Goal: Ask a question

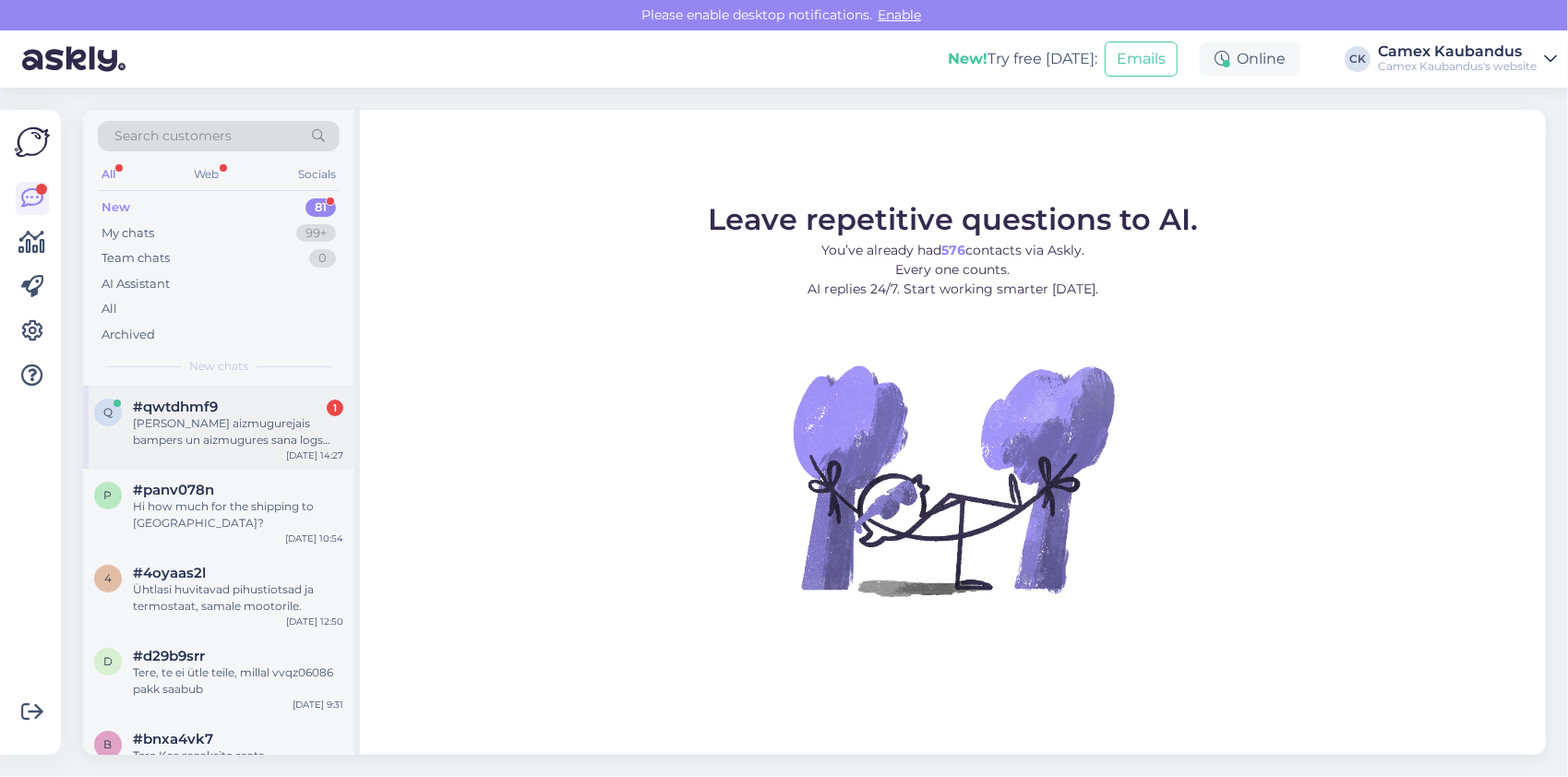
click at [188, 422] on div "[PERSON_NAME] aizmugurejais bampers un aizmugures sana logs interese!" at bounding box center [238, 431] width 211 height 33
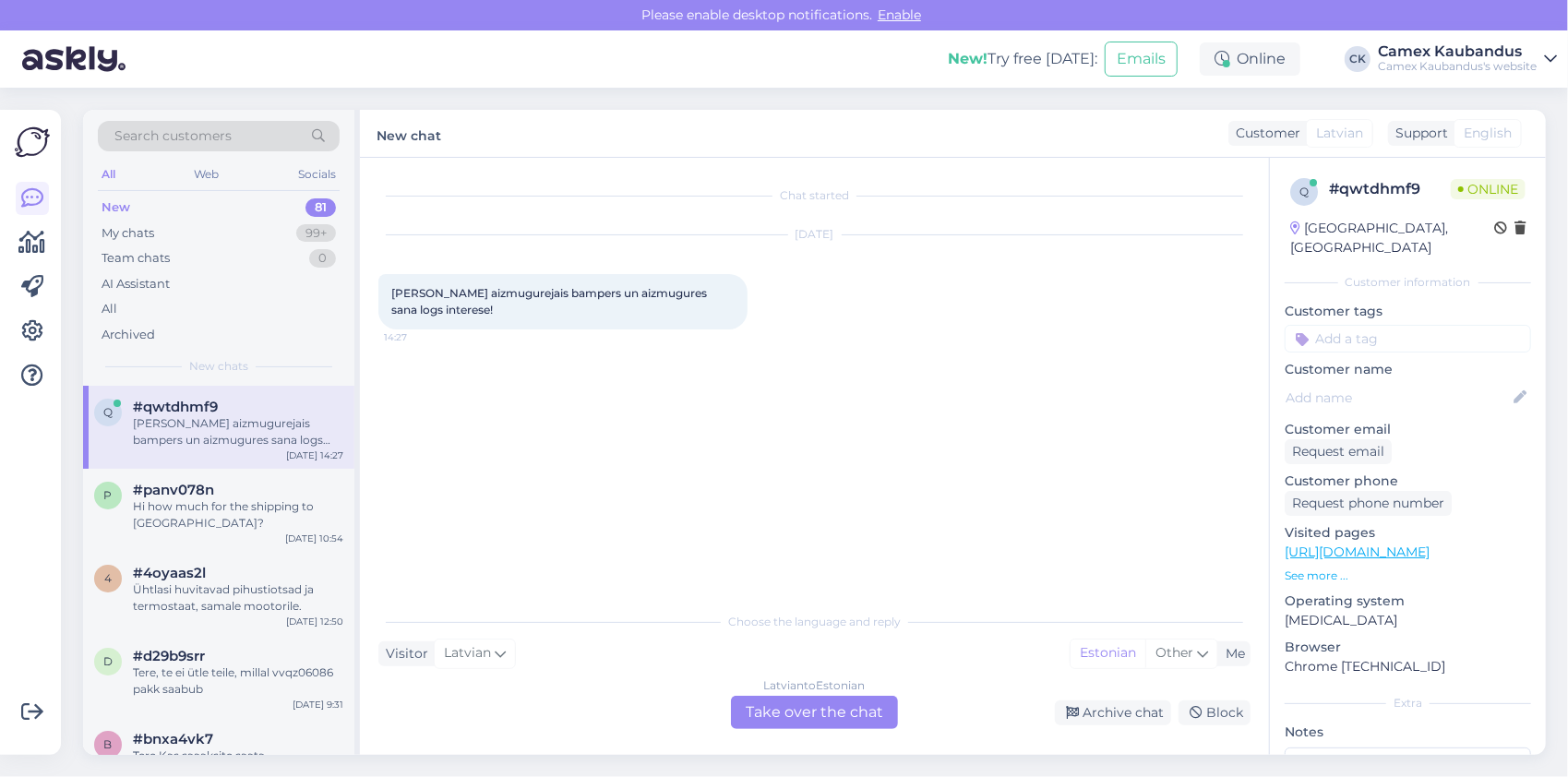
click at [825, 720] on div "[DEMOGRAPHIC_DATA] to Estonian Take over the chat" at bounding box center [814, 711] width 167 height 33
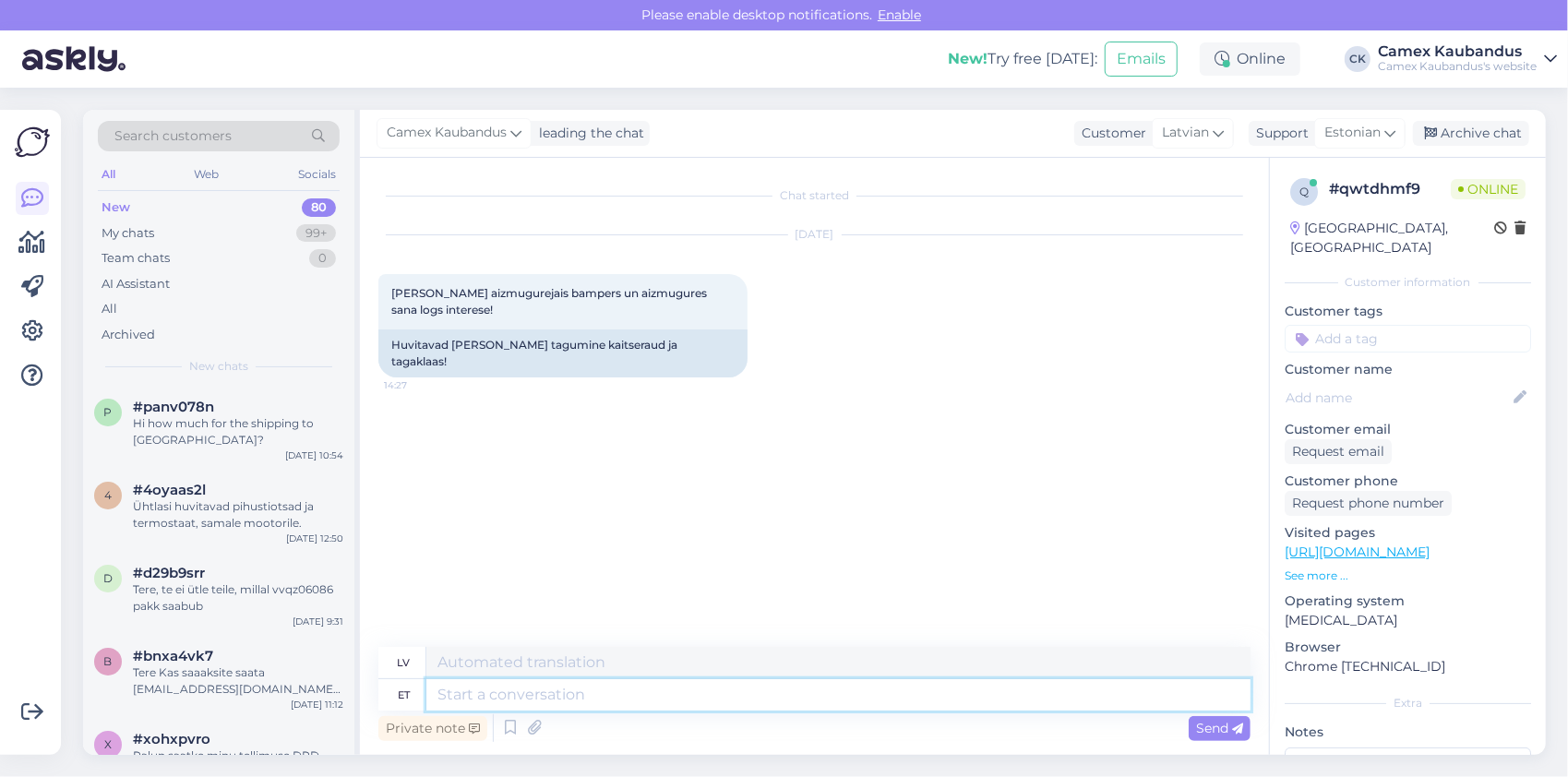
click at [599, 695] on textarea at bounding box center [838, 695] width 824 height 32
type textarea "Tere"
type textarea "Sveiki"
type textarea "Tere,"
type textarea "Sveiki,"
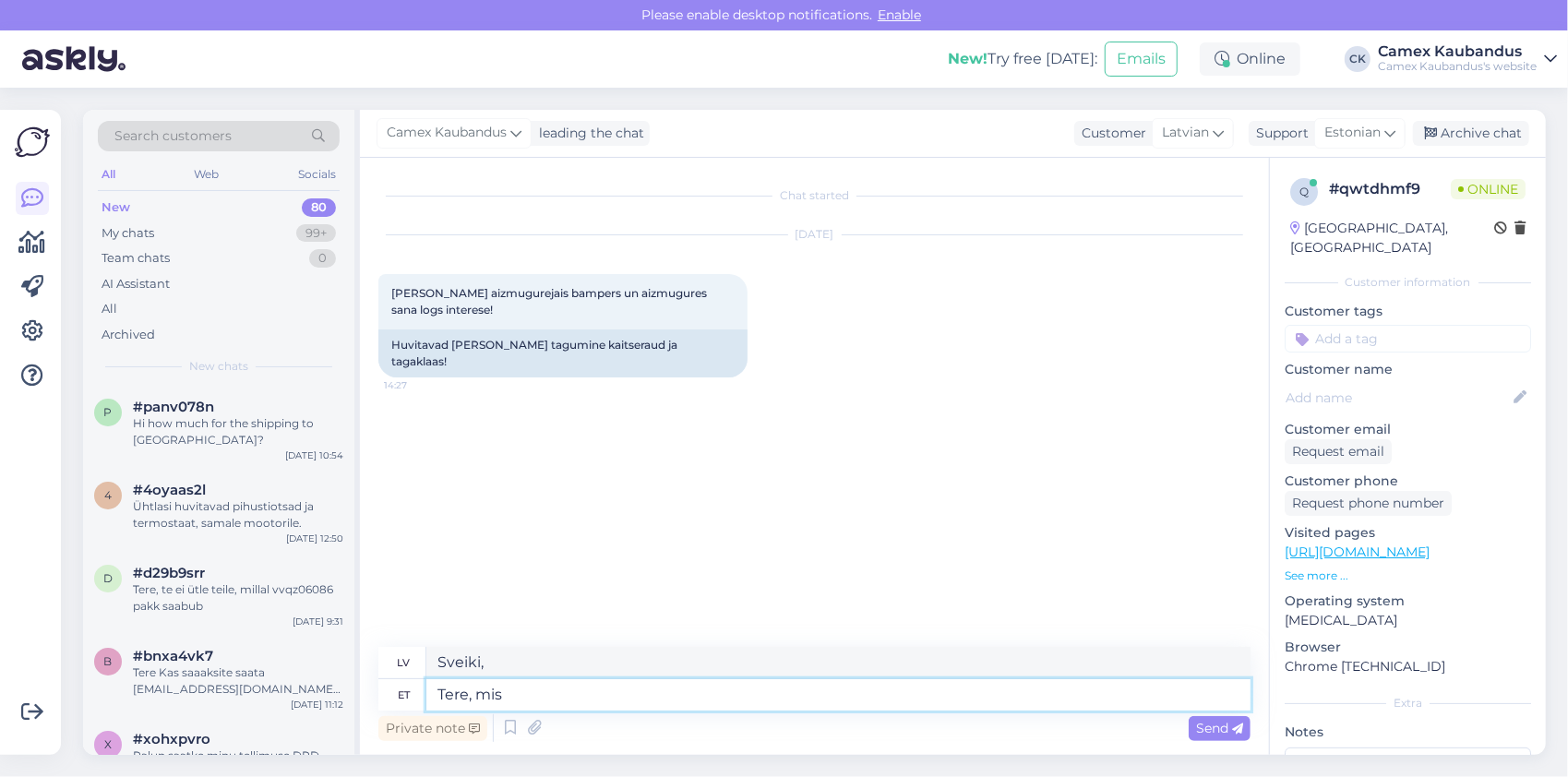
type textarea "Tere, mis"
type textarea "Sveiki, ko"
type textarea "Tere, mis ca"
type textarea "[PERSON_NAME], kas tas ir?"
type textarea "Tere, mis casaliniga t"
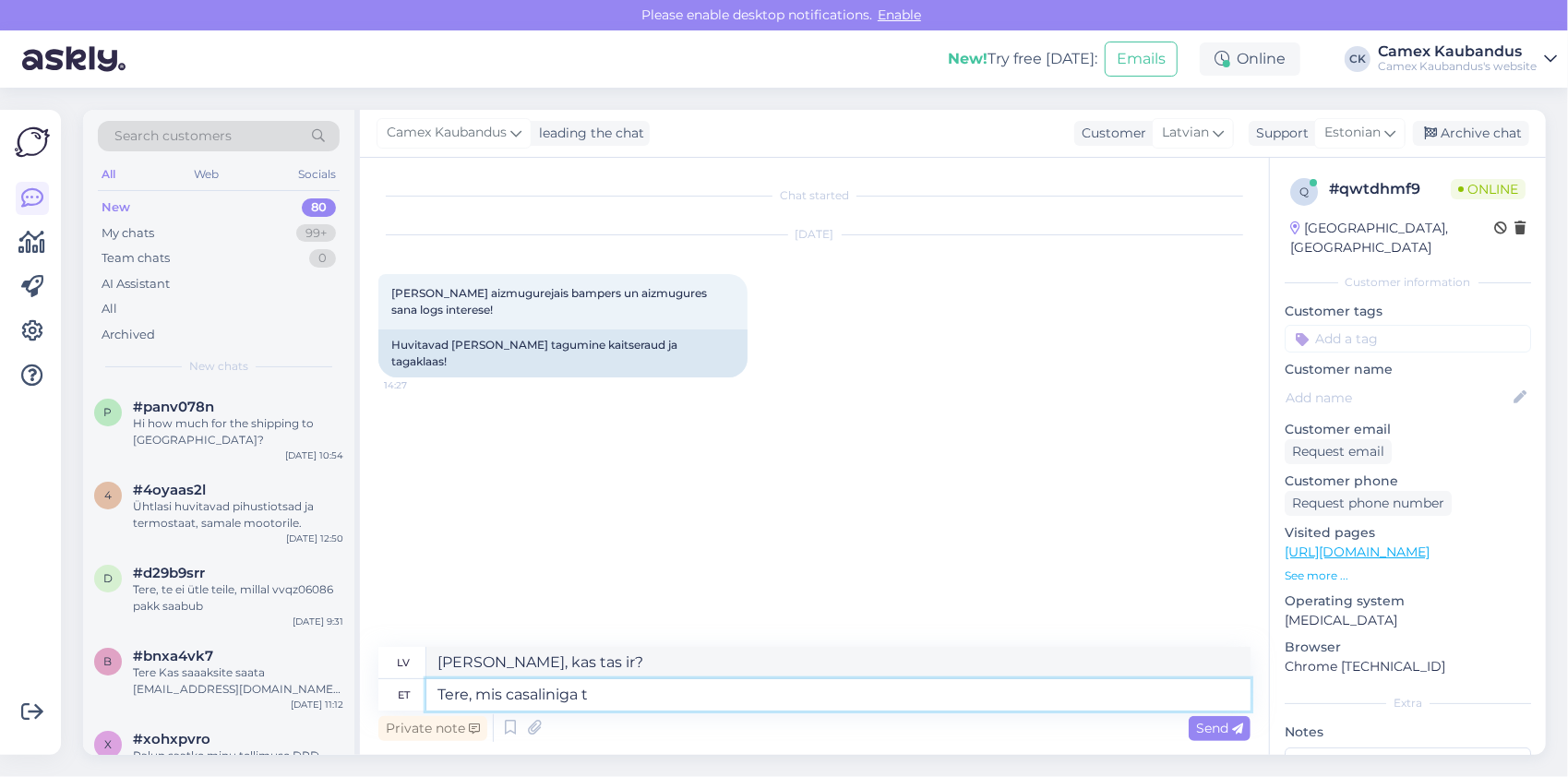
type textarea "Sveiki, kas notiek ar Casalin?"
type textarea "Tere, mis casaliniga tegu o"
type textarea "[PERSON_NAME], kas ir casalin?"
type textarea "Tere, mis casaliniga tegu on?"
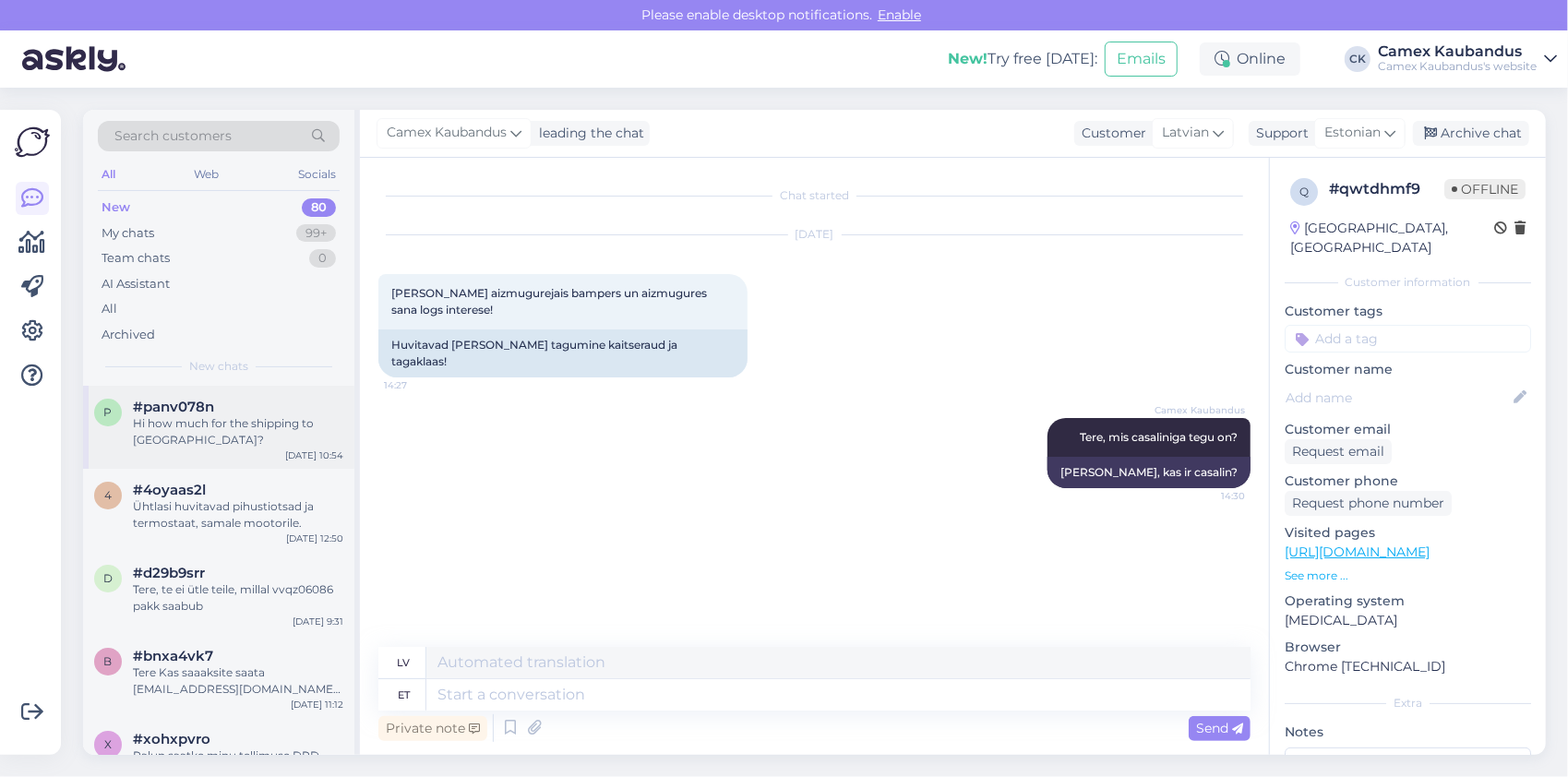
click at [275, 418] on div "Hi how much for the shipping to [GEOGRAPHIC_DATA]?" at bounding box center [238, 431] width 211 height 33
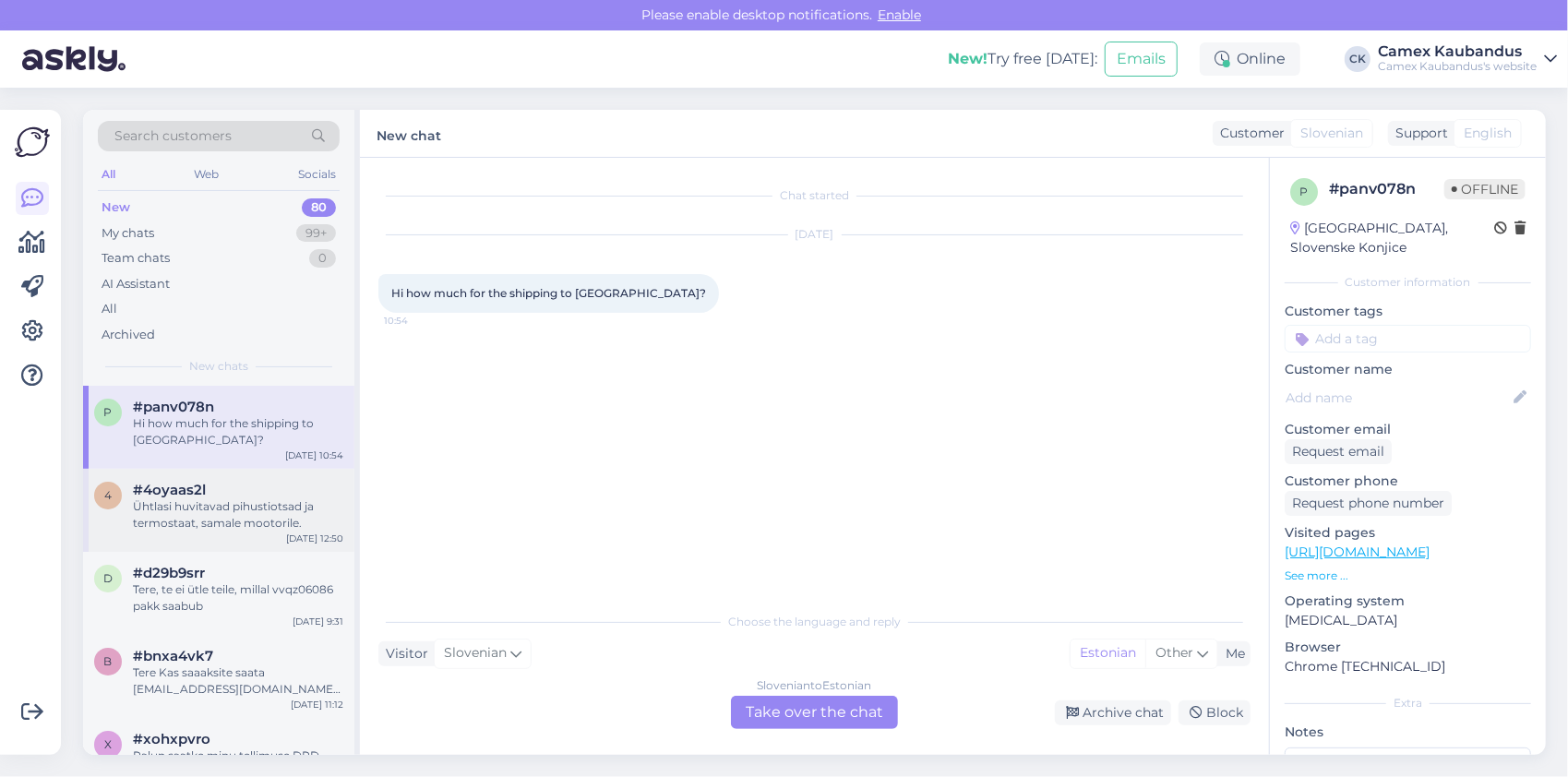
click at [268, 530] on div "Ühtlasi huvitavad pihustiotsad ja termostaat, samale mootorile." at bounding box center [238, 514] width 211 height 33
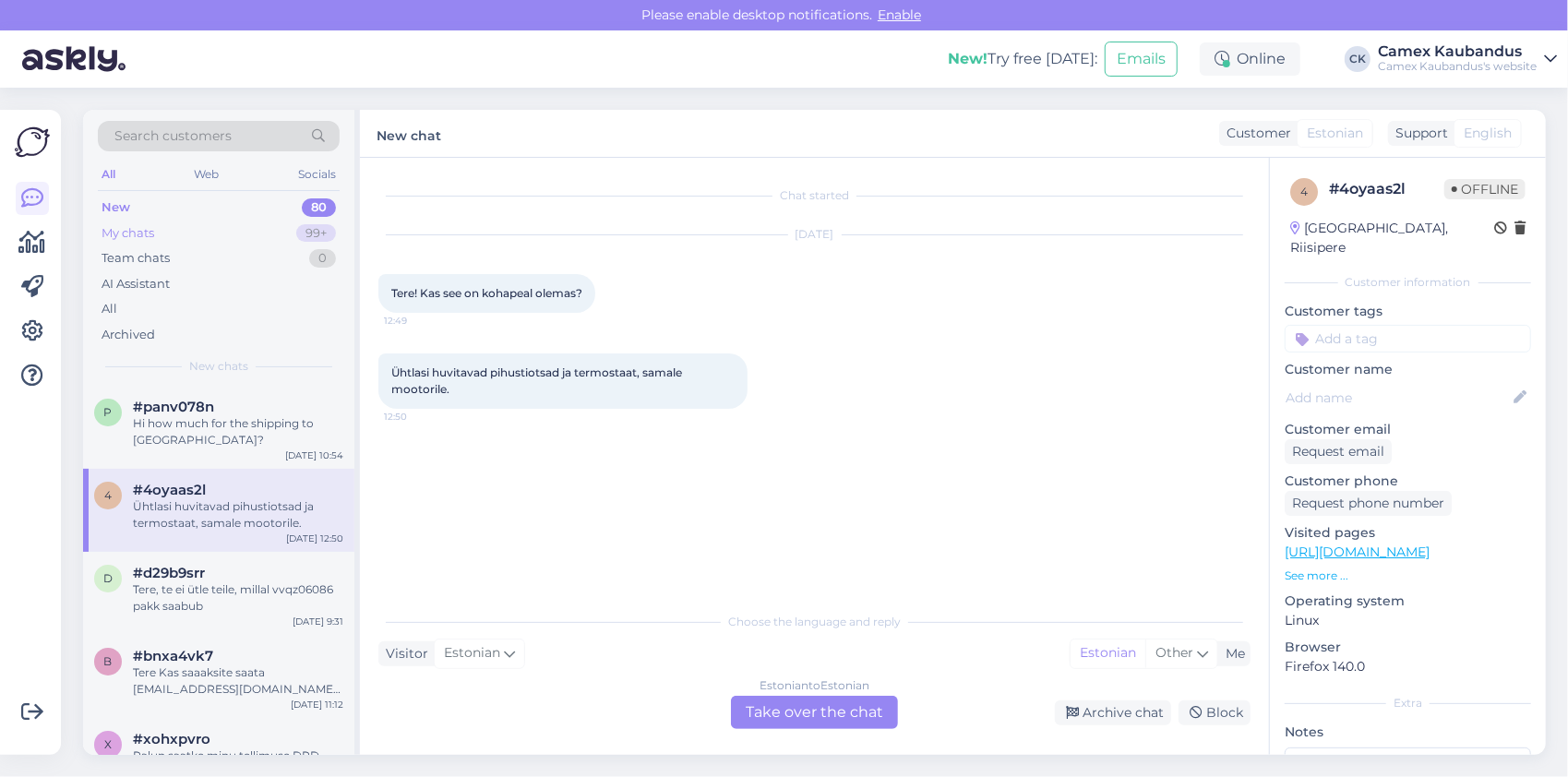
click at [146, 240] on div "My chats" at bounding box center [127, 233] width 52 height 19
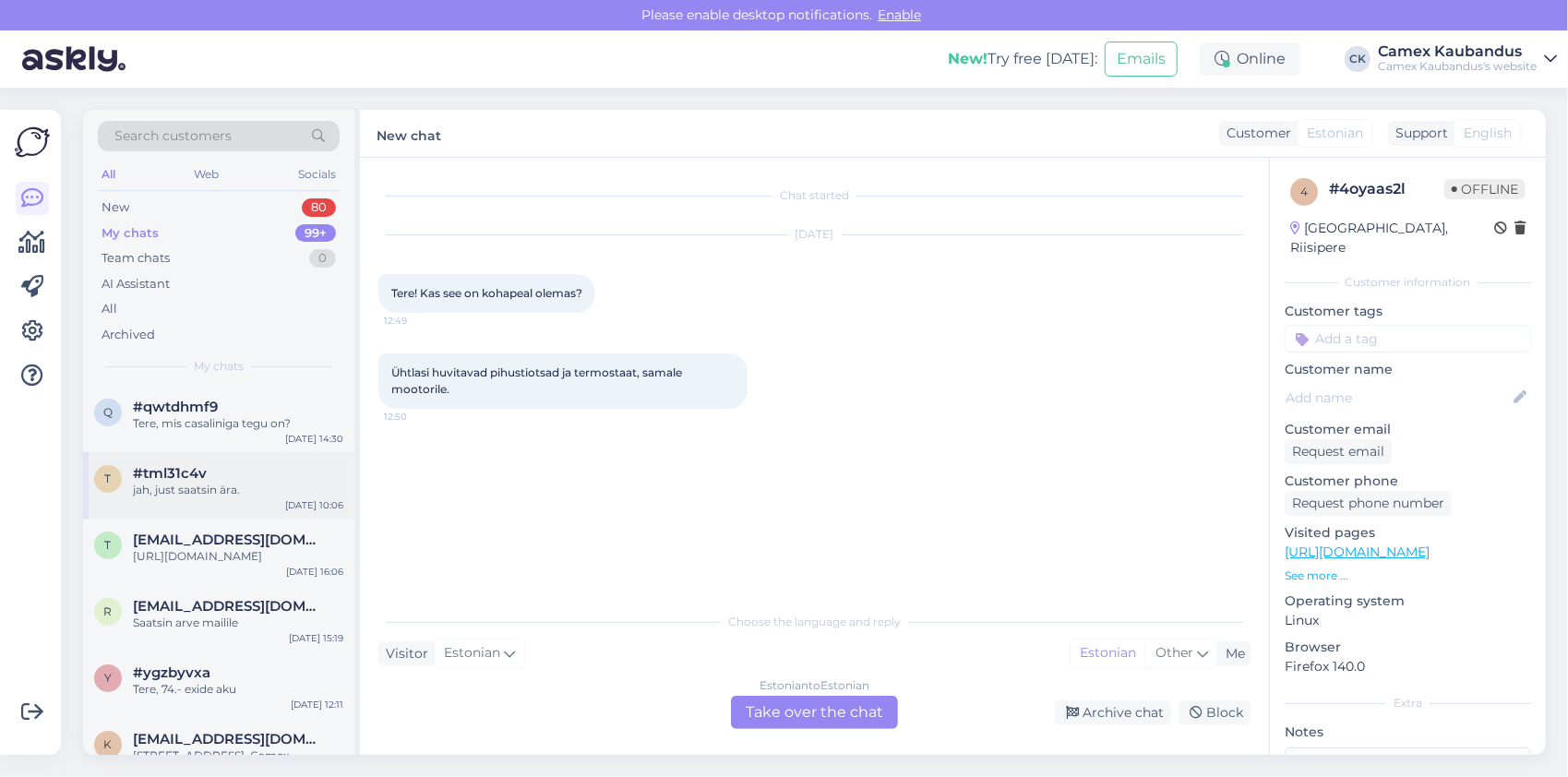
click at [227, 500] on div "t #tml31c4v jah, just saatsin ära. [DATE] 10:06" at bounding box center [219, 485] width 272 height 66
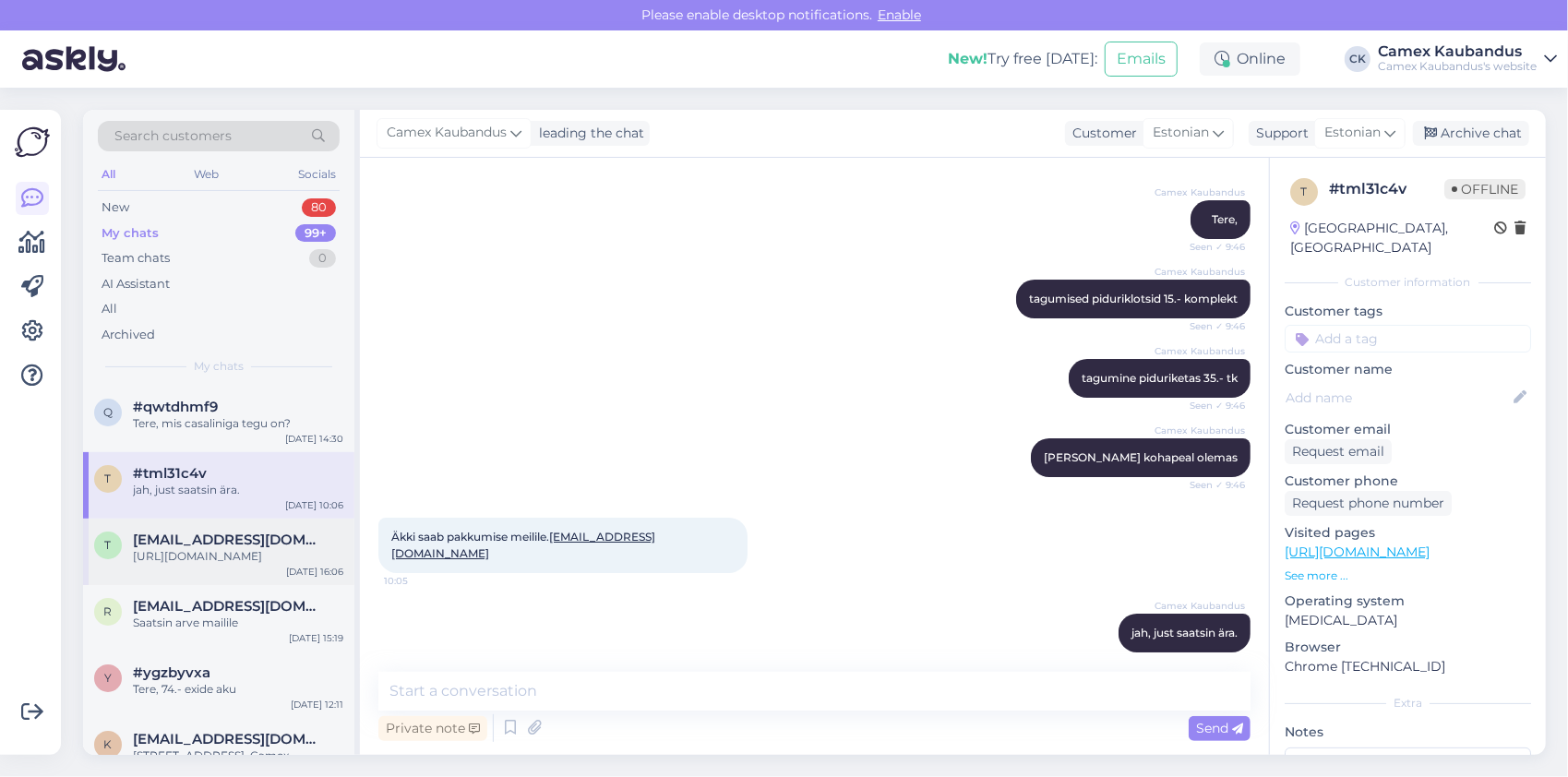
click at [247, 564] on div "[URL][DOMAIN_NAME]" at bounding box center [238, 556] width 211 height 17
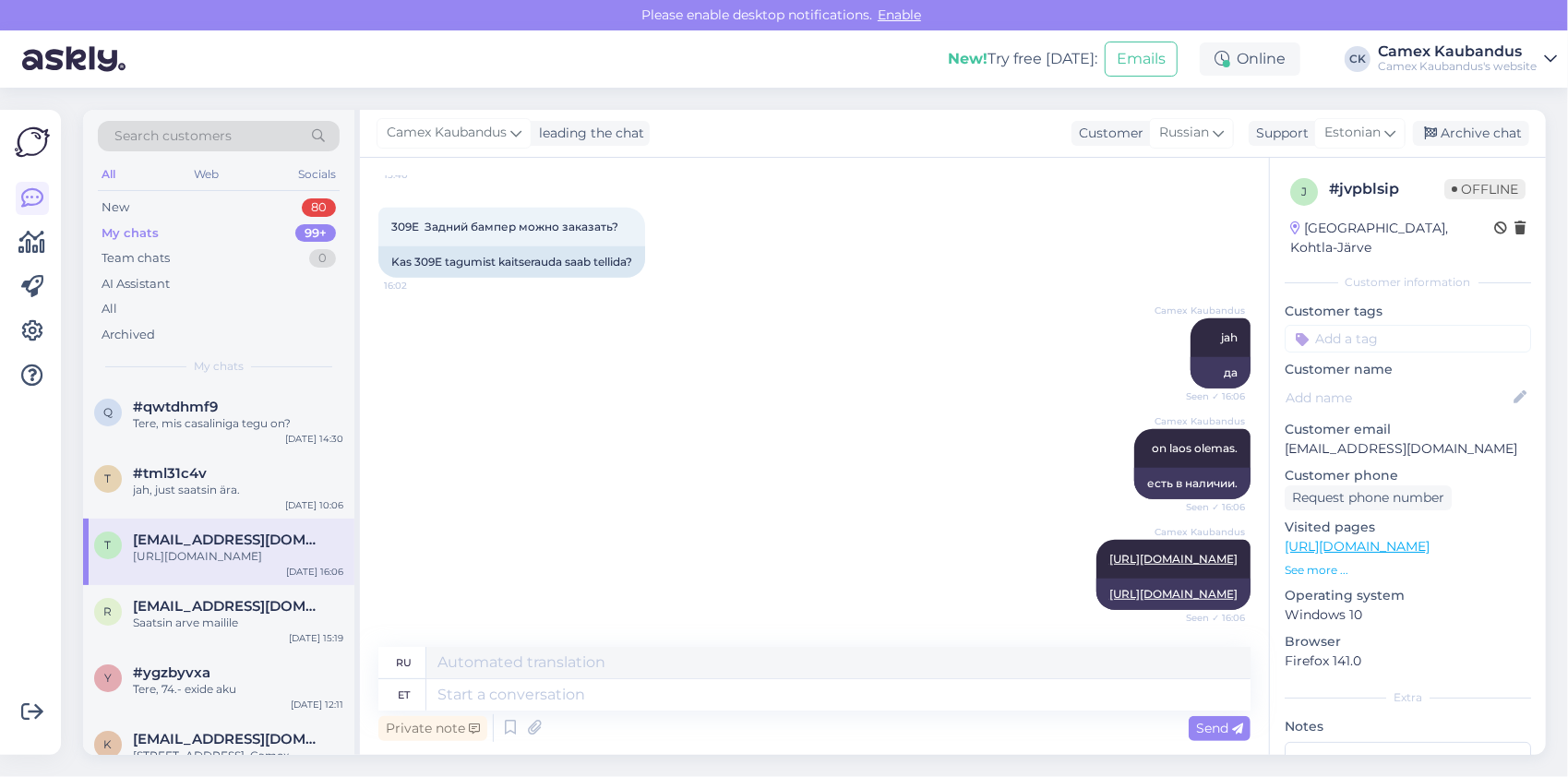
scroll to position [652, 0]
click at [257, 614] on div "[EMAIL_ADDRESS][DOMAIN_NAME]" at bounding box center [238, 607] width 211 height 17
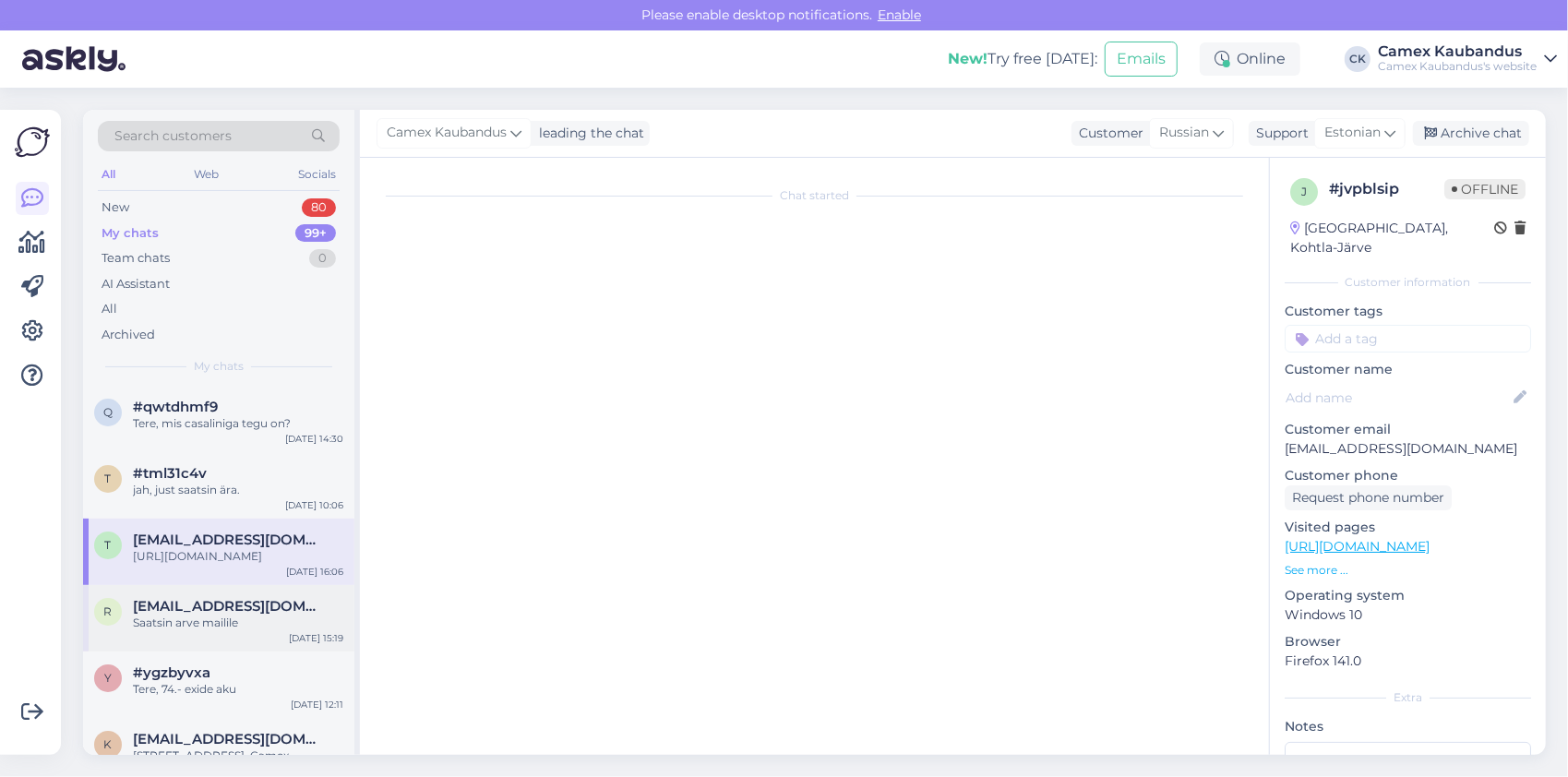
scroll to position [4427, 0]
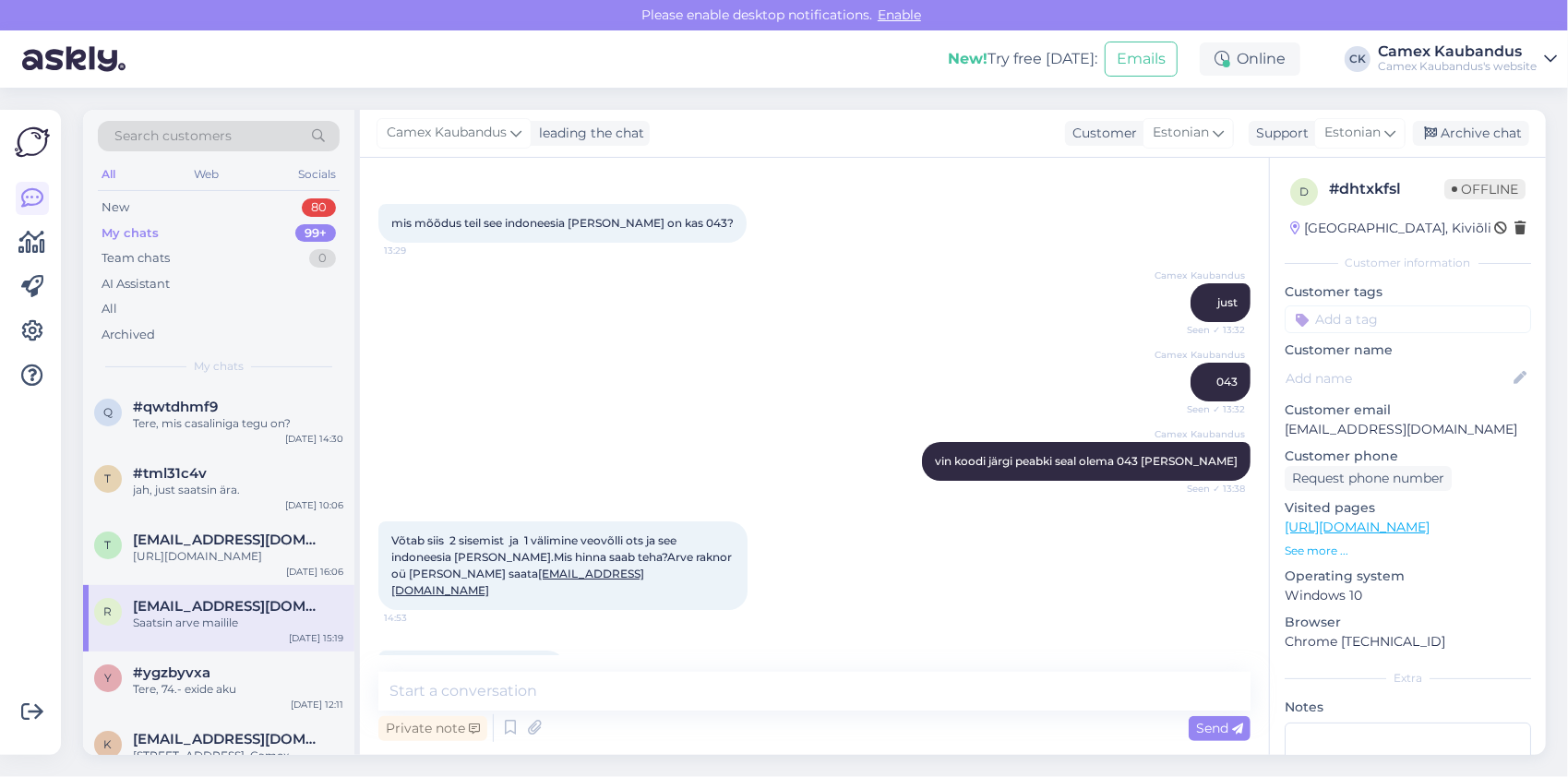
click at [601, 630] on div "tel nr kuhu teavitus 57813802 14:53" at bounding box center [814, 669] width 872 height 80
click at [588, 682] on textarea at bounding box center [814, 690] width 872 height 38
type textarea "Tere, kas [PERSON_NAME] võib ära kustutada?"
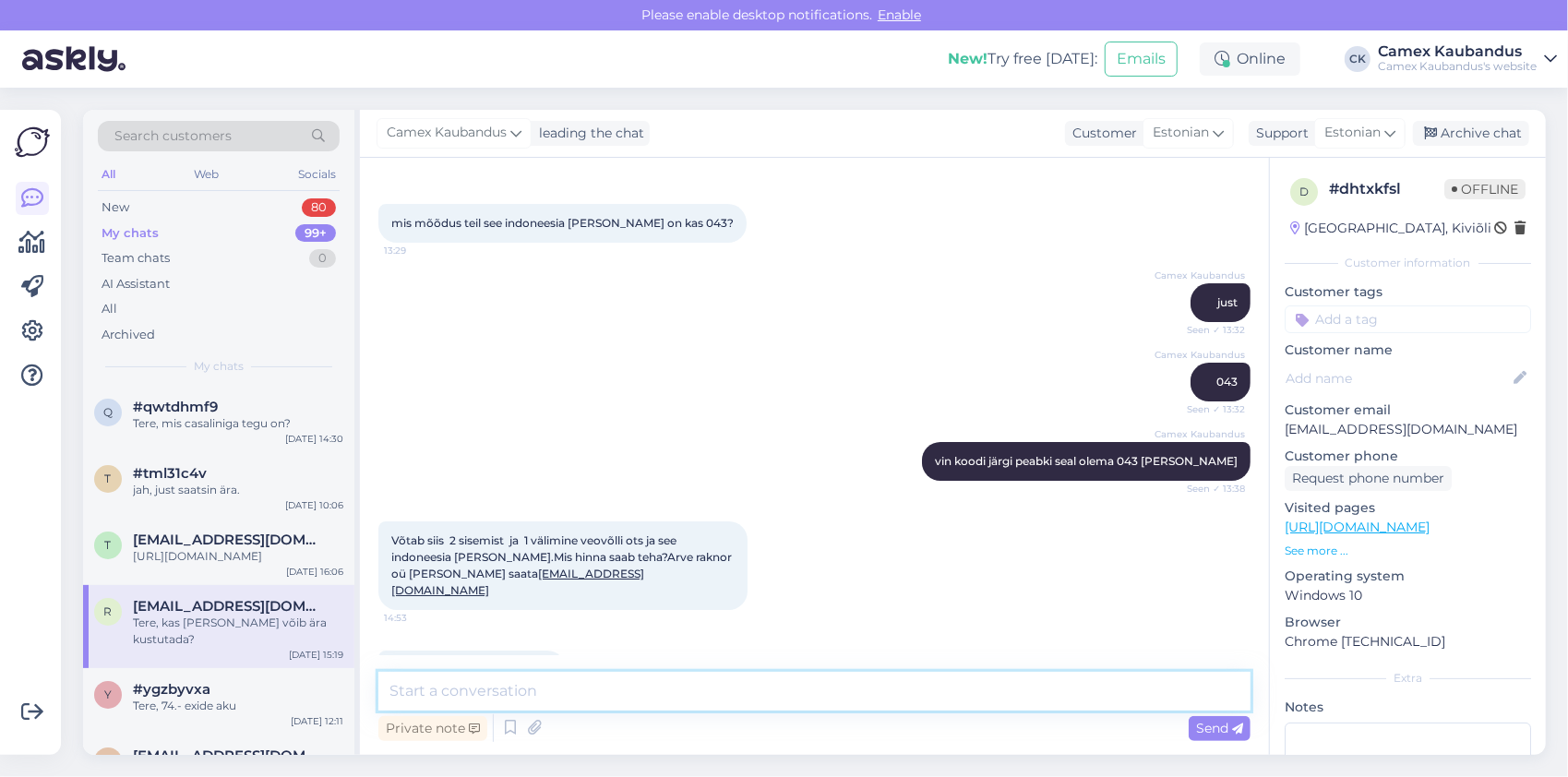
scroll to position [4545, 0]
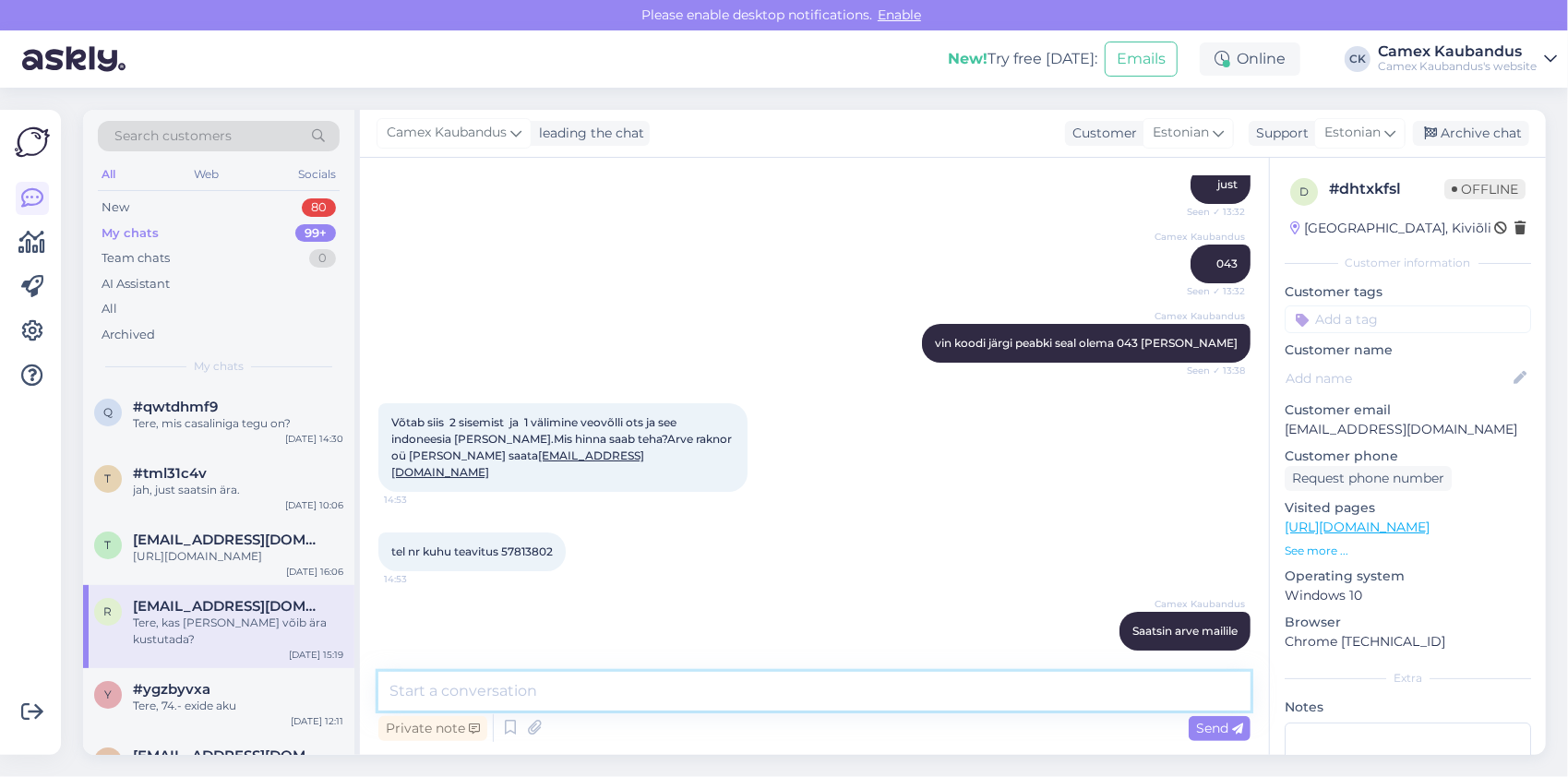
drag, startPoint x: 696, startPoint y: 706, endPoint x: 735, endPoint y: 688, distance: 43.0
click at [720, 696] on textarea at bounding box center [814, 690] width 872 height 38
